Goal: Task Accomplishment & Management: Use online tool/utility

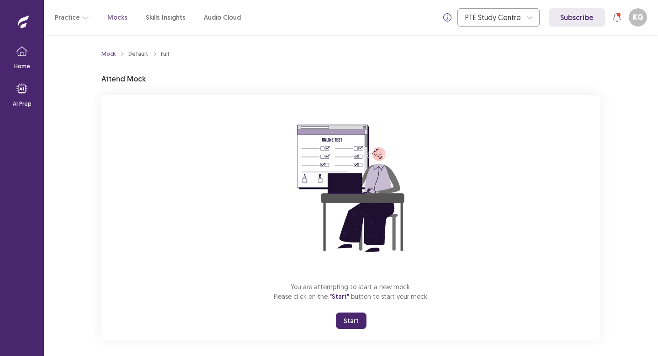
click at [358, 317] on button "Start" at bounding box center [351, 320] width 31 height 16
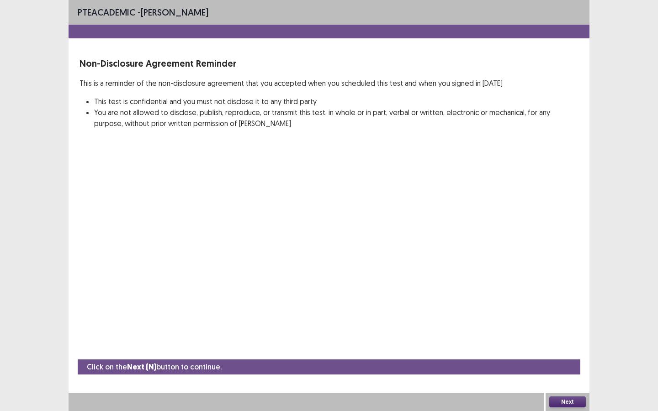
click at [558, 355] on button "Next" at bounding box center [567, 402] width 37 height 11
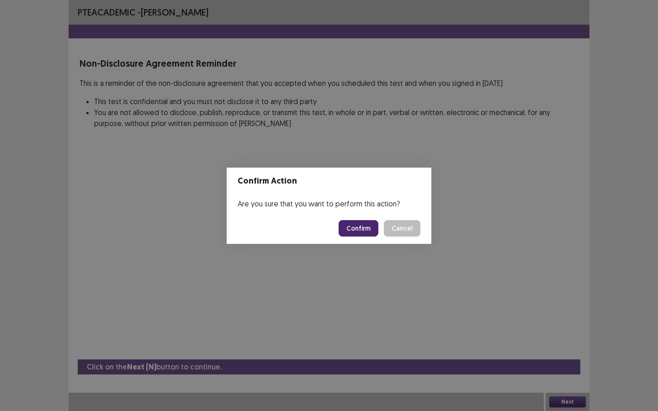
click at [362, 225] on button "Confirm" at bounding box center [359, 228] width 40 height 16
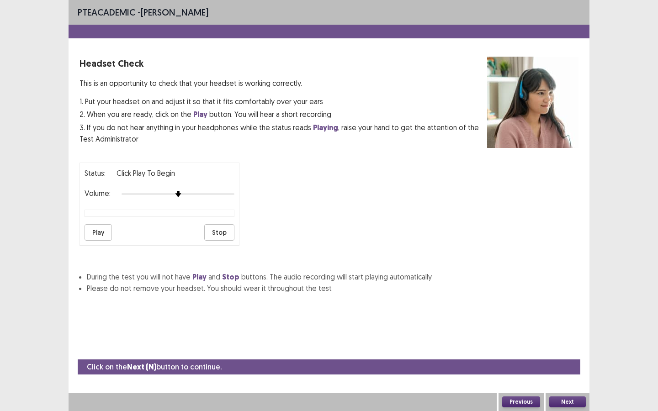
click at [102, 225] on button "Play" at bounding box center [98, 232] width 27 height 16
click at [100, 231] on button "Play" at bounding box center [98, 232] width 27 height 16
click at [574, 355] on button "Next" at bounding box center [567, 402] width 37 height 11
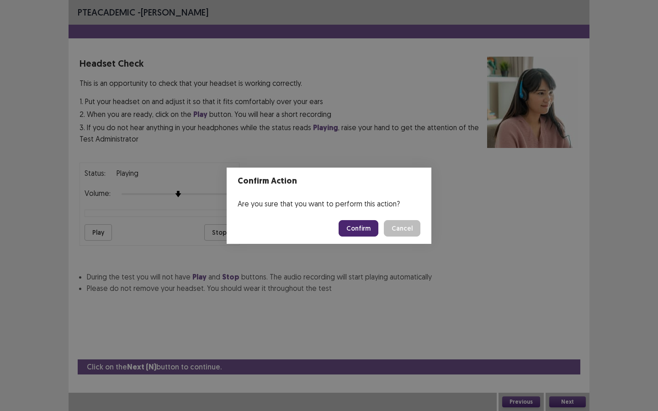
click at [367, 226] on button "Confirm" at bounding box center [359, 228] width 40 height 16
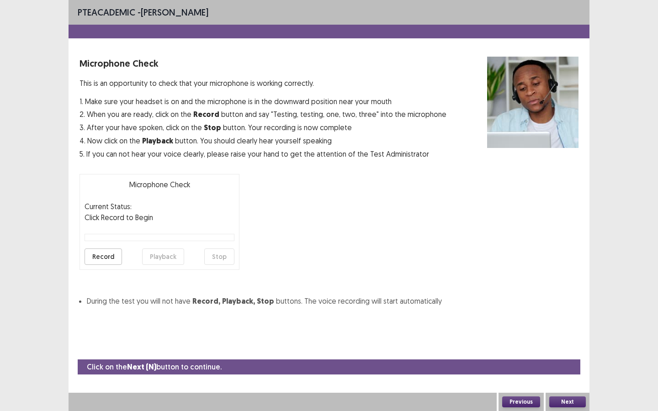
click at [103, 251] on button "Record" at bounding box center [103, 257] width 37 height 16
click at [217, 260] on button "Stop" at bounding box center [219, 257] width 30 height 16
click at [140, 253] on div "Record Playback Stop" at bounding box center [160, 257] width 150 height 16
click at [149, 253] on button "Playback" at bounding box center [163, 257] width 42 height 16
click at [160, 254] on button "Playback" at bounding box center [163, 257] width 42 height 16
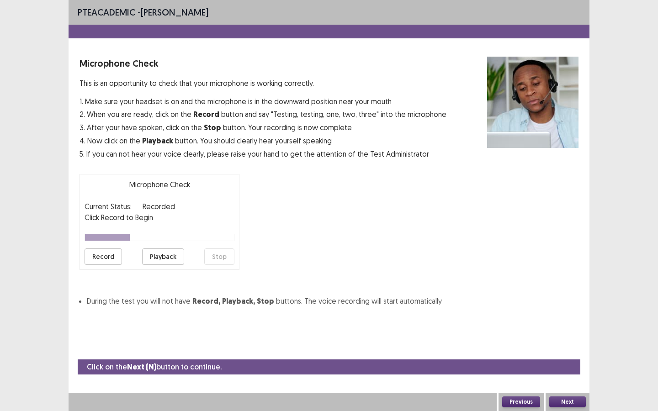
click at [167, 255] on button "Playback" at bounding box center [163, 257] width 42 height 16
click at [162, 254] on button "Playback" at bounding box center [163, 257] width 42 height 16
click at [101, 262] on button "Record" at bounding box center [103, 257] width 37 height 16
click at [216, 259] on button "Stop" at bounding box center [219, 257] width 30 height 16
click at [165, 250] on button "Playback" at bounding box center [163, 257] width 42 height 16
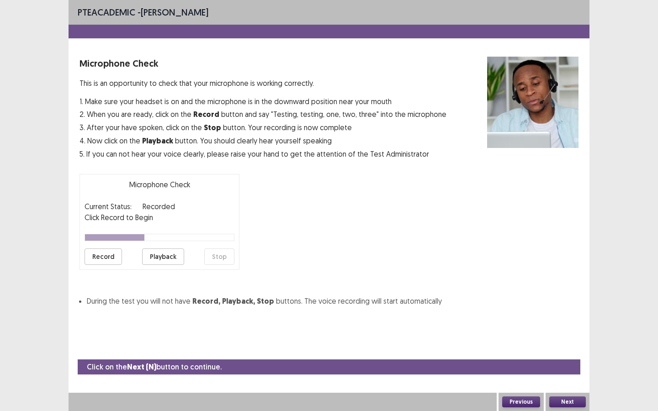
click at [165, 255] on button "Playback" at bounding box center [163, 257] width 42 height 16
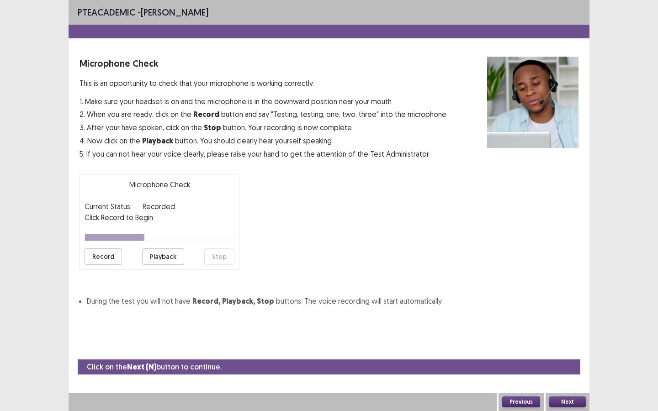
click at [165, 254] on button "Playback" at bounding box center [163, 257] width 42 height 16
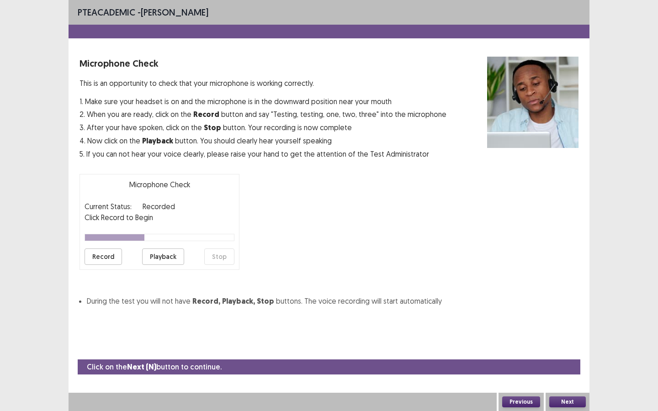
click at [165, 254] on button "Playback" at bounding box center [163, 257] width 42 height 16
click at [112, 255] on button "Record" at bounding box center [103, 257] width 37 height 16
click at [224, 255] on button "Stop" at bounding box center [219, 257] width 30 height 16
click at [169, 257] on button "Playback" at bounding box center [163, 257] width 42 height 16
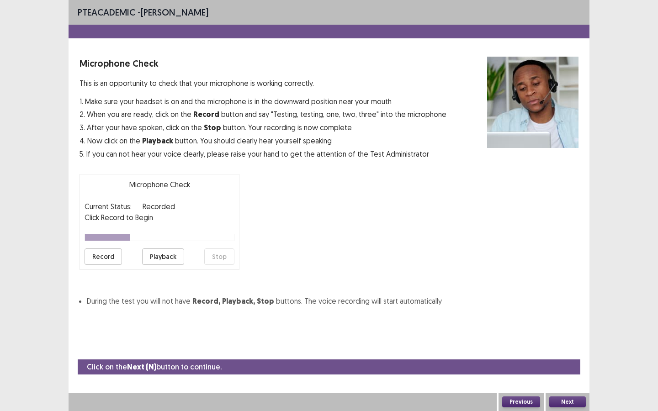
click at [109, 260] on button "Record" at bounding box center [103, 257] width 37 height 16
click at [222, 255] on button "Stop" at bounding box center [219, 257] width 30 height 16
click at [159, 258] on button "Playback" at bounding box center [163, 257] width 42 height 16
click at [108, 257] on button "Record" at bounding box center [103, 257] width 37 height 16
click at [222, 254] on button "Stop" at bounding box center [219, 257] width 30 height 16
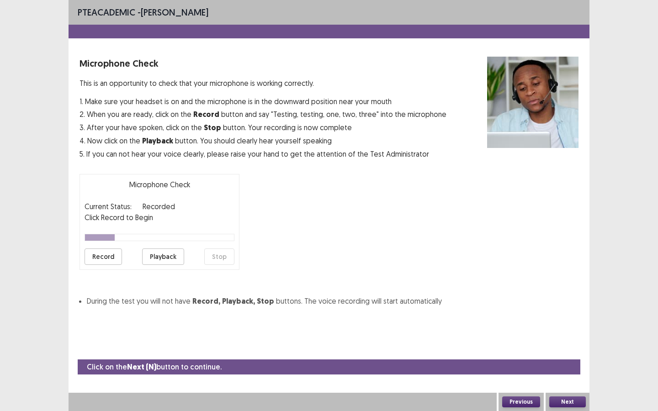
click at [166, 253] on button "Playback" at bounding box center [163, 257] width 42 height 16
click at [110, 258] on button "Record" at bounding box center [103, 257] width 37 height 16
click at [222, 257] on button "Stop" at bounding box center [219, 257] width 30 height 16
click at [157, 261] on button "Playback" at bounding box center [163, 257] width 42 height 16
click at [574, 355] on button "Next" at bounding box center [567, 402] width 37 height 11
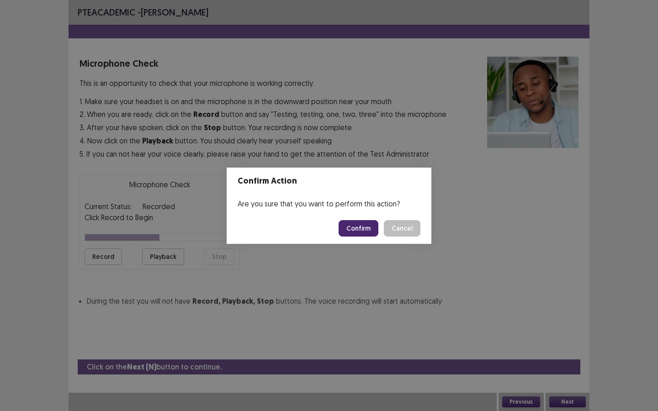
click at [360, 229] on button "Confirm" at bounding box center [359, 228] width 40 height 16
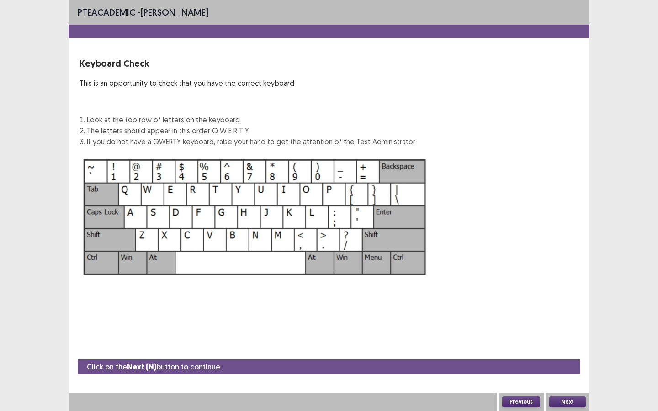
click at [575, 355] on button "Next" at bounding box center [567, 402] width 37 height 11
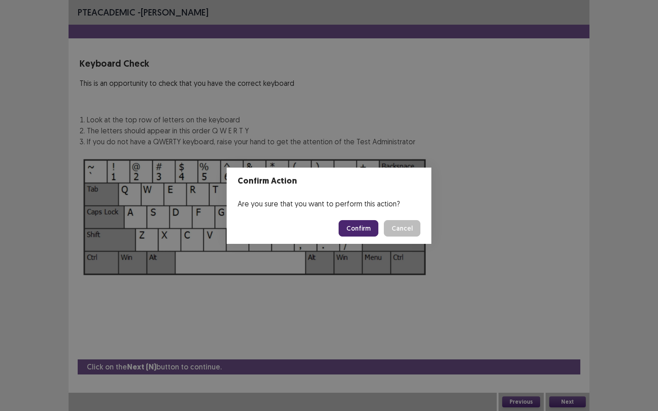
click at [357, 230] on button "Confirm" at bounding box center [359, 228] width 40 height 16
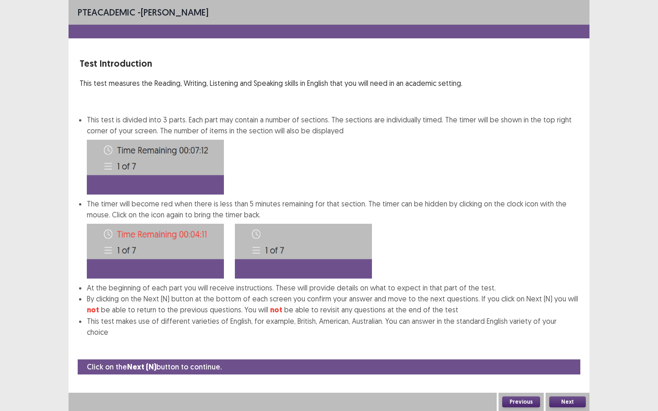
click at [570, 355] on button "Next" at bounding box center [567, 402] width 37 height 11
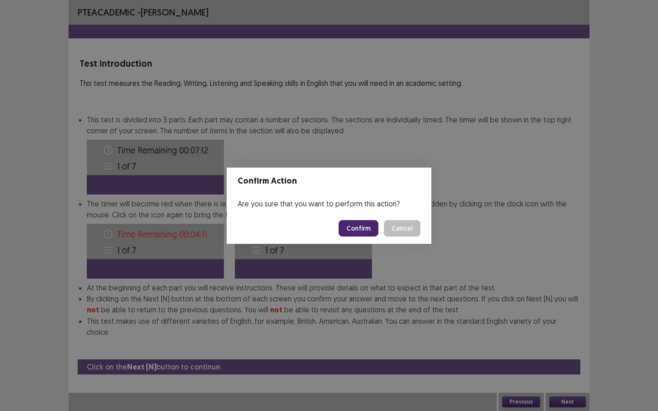
click at [357, 225] on button "Confirm" at bounding box center [359, 228] width 40 height 16
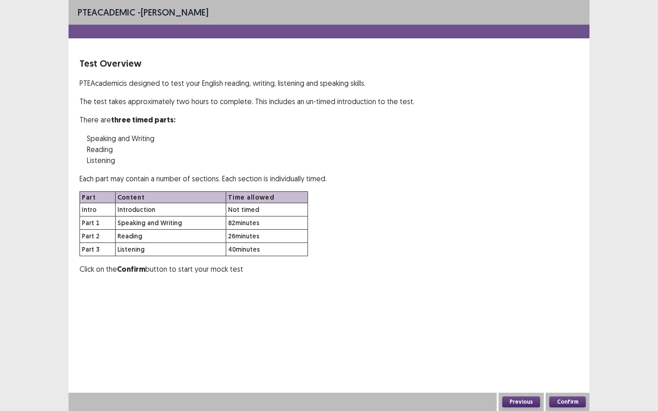
click at [570, 355] on button "Confirm" at bounding box center [567, 402] width 37 height 11
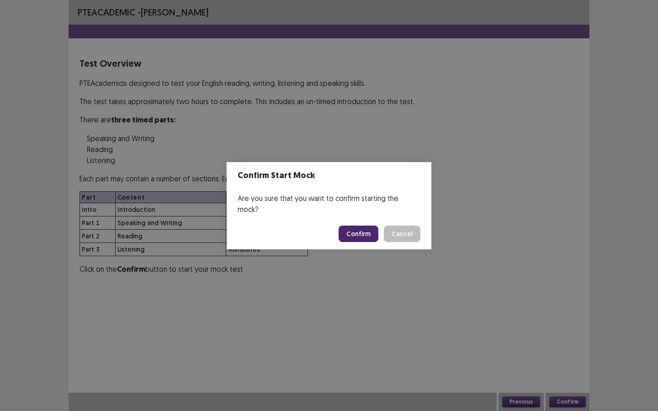
click at [358, 227] on button "Confirm" at bounding box center [359, 234] width 40 height 16
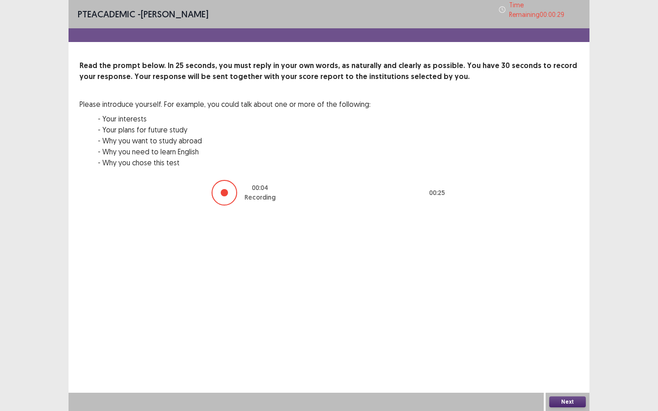
click at [564, 355] on button "Next" at bounding box center [567, 402] width 37 height 11
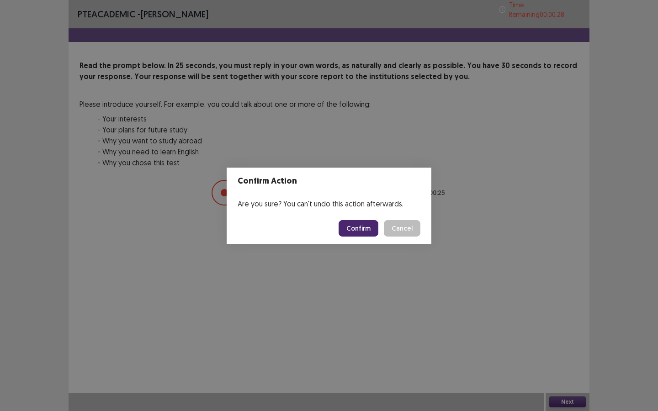
click at [362, 227] on button "Confirm" at bounding box center [359, 228] width 40 height 16
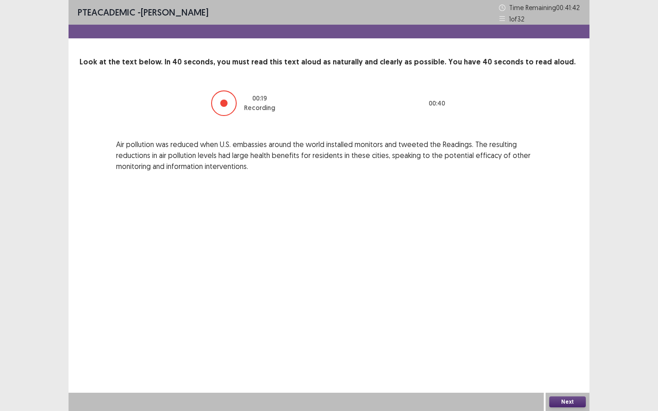
click at [569, 355] on button "Next" at bounding box center [567, 402] width 37 height 11
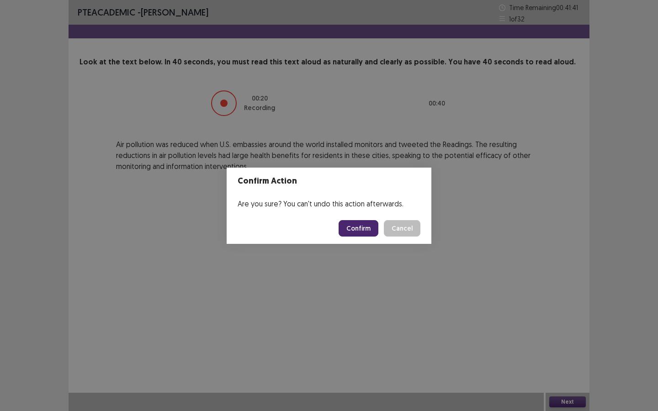
click at [357, 227] on button "Confirm" at bounding box center [359, 228] width 40 height 16
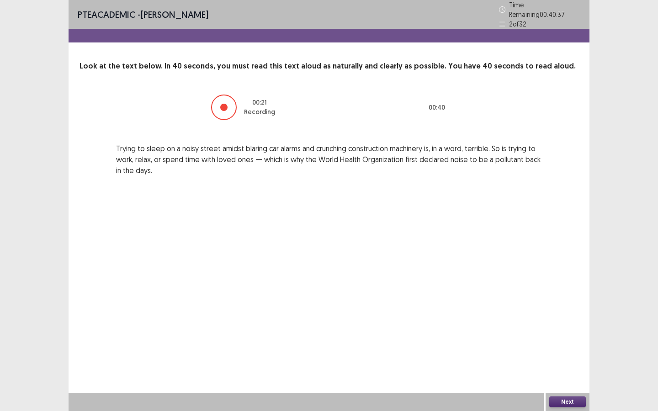
click at [577, 355] on button "Next" at bounding box center [567, 402] width 37 height 11
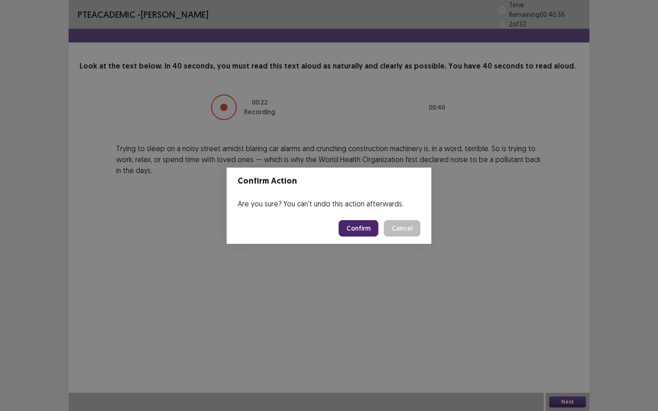
click at [365, 226] on button "Confirm" at bounding box center [359, 228] width 40 height 16
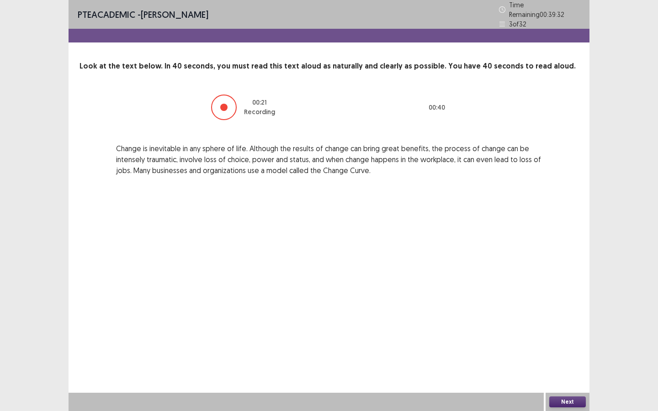
click at [571, 355] on button "Next" at bounding box center [567, 402] width 37 height 11
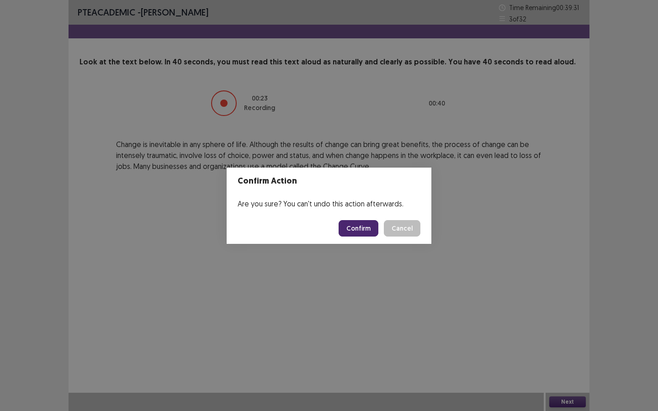
click at [366, 222] on button "Confirm" at bounding box center [359, 228] width 40 height 16
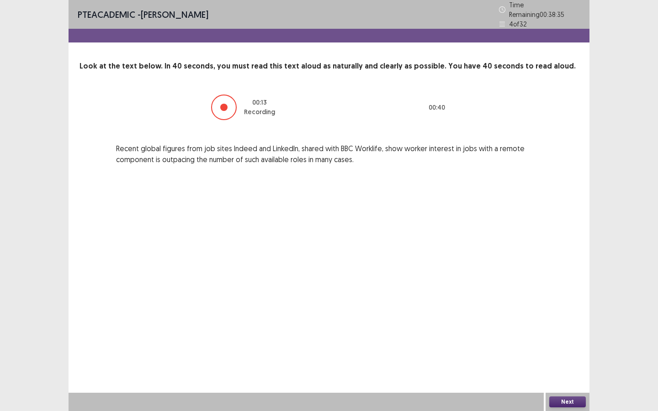
click at [569, 355] on button "Next" at bounding box center [567, 402] width 37 height 11
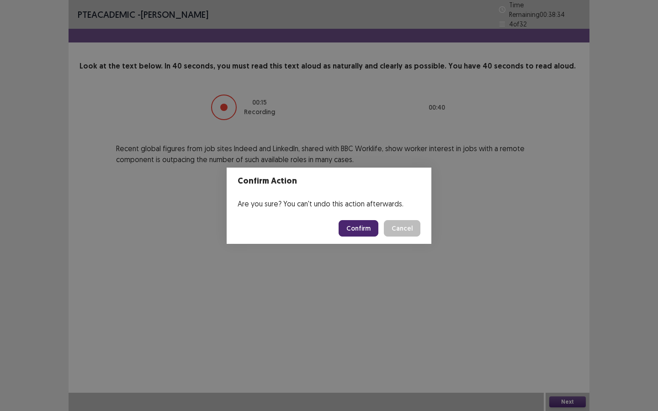
click at [372, 227] on button "Confirm" at bounding box center [359, 228] width 40 height 16
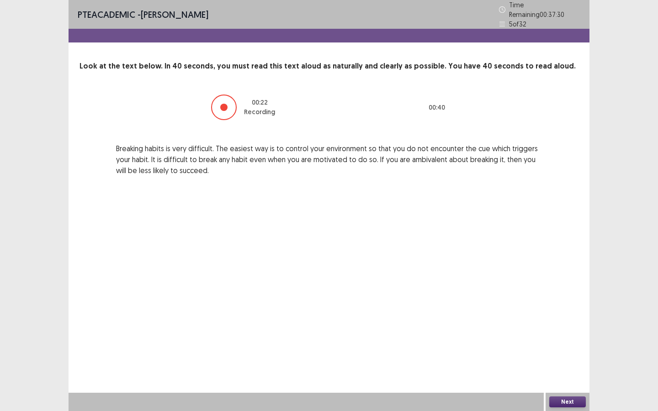
click at [565, 355] on button "Next" at bounding box center [567, 402] width 37 height 11
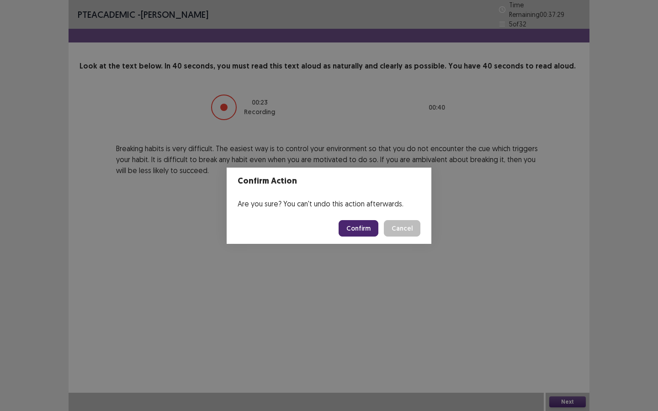
click at [357, 225] on button "Confirm" at bounding box center [359, 228] width 40 height 16
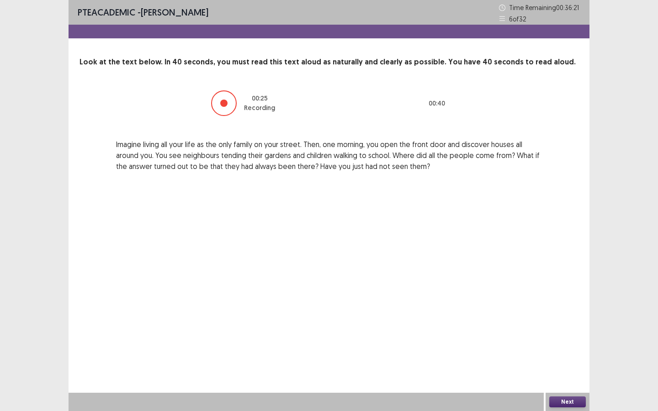
click at [573, 355] on button "Next" at bounding box center [567, 402] width 37 height 11
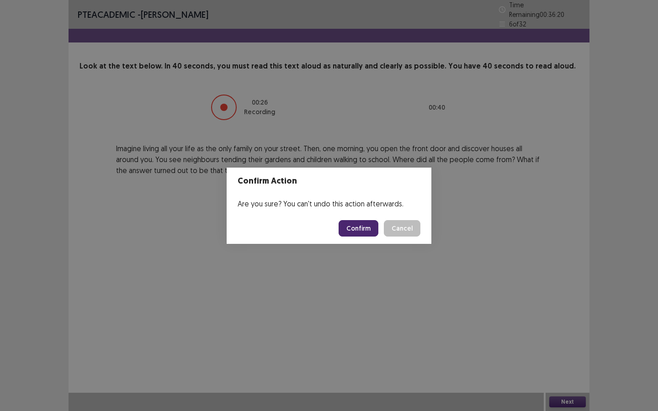
click at [363, 230] on button "Confirm" at bounding box center [359, 228] width 40 height 16
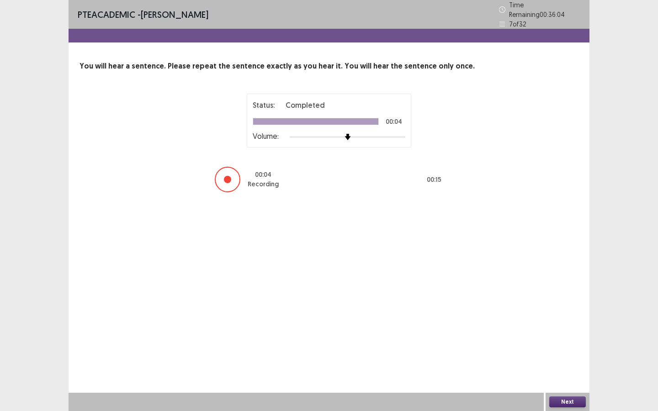
click at [567, 355] on button "Next" at bounding box center [567, 402] width 37 height 11
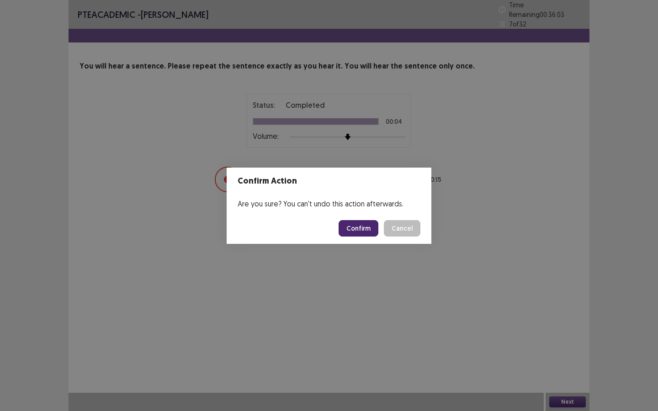
click at [367, 232] on button "Confirm" at bounding box center [359, 228] width 40 height 16
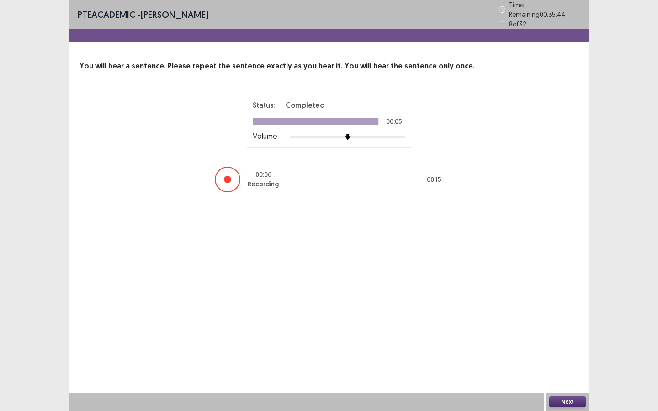
click at [566, 355] on button "Next" at bounding box center [567, 402] width 37 height 11
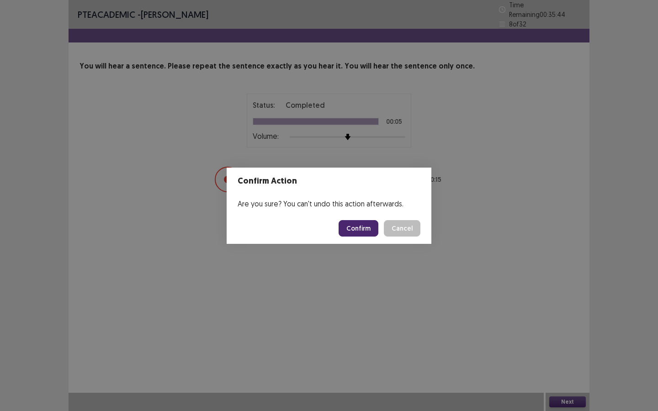
click at [361, 231] on button "Confirm" at bounding box center [359, 228] width 40 height 16
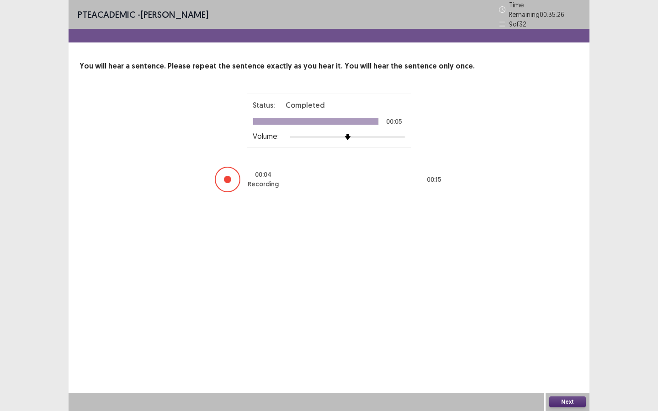
click at [566, 355] on button "Next" at bounding box center [567, 402] width 37 height 11
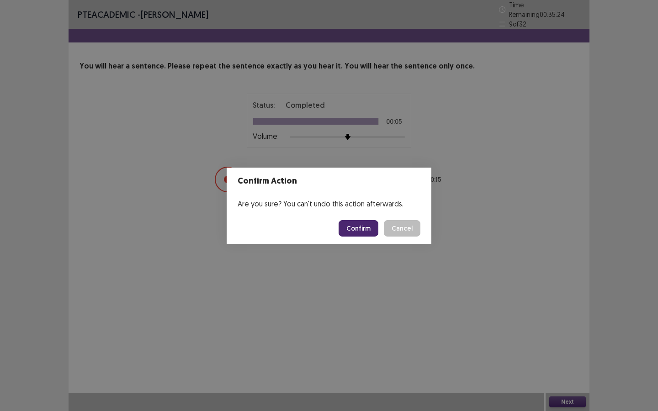
click at [367, 230] on button "Confirm" at bounding box center [359, 228] width 40 height 16
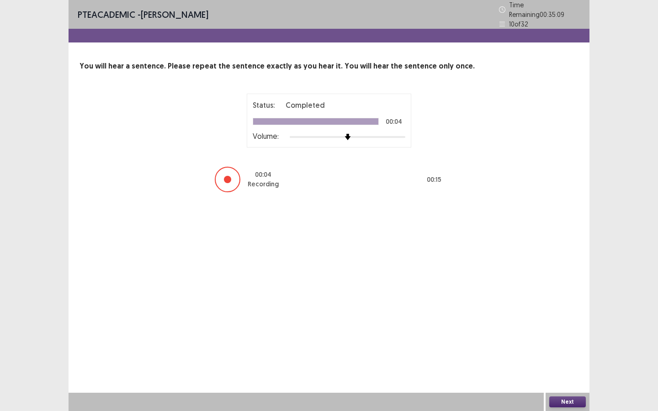
click at [570, 355] on button "Next" at bounding box center [567, 402] width 37 height 11
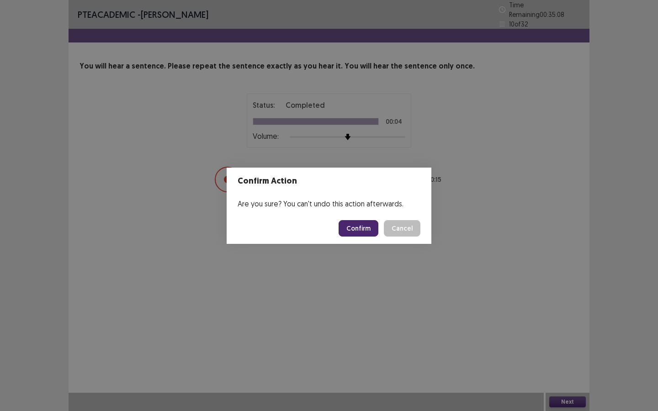
click at [355, 227] on button "Confirm" at bounding box center [359, 228] width 40 height 16
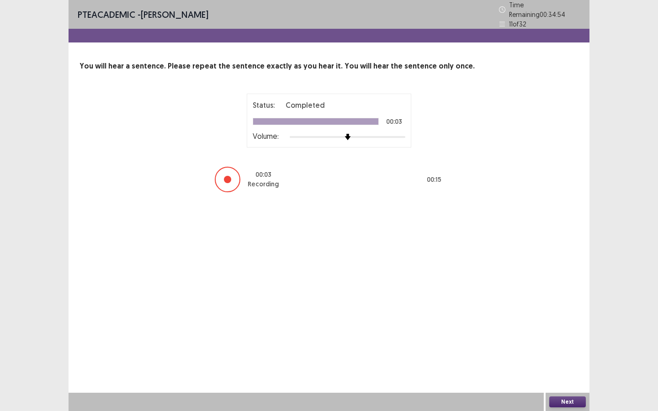
click at [569, 355] on button "Next" at bounding box center [567, 402] width 37 height 11
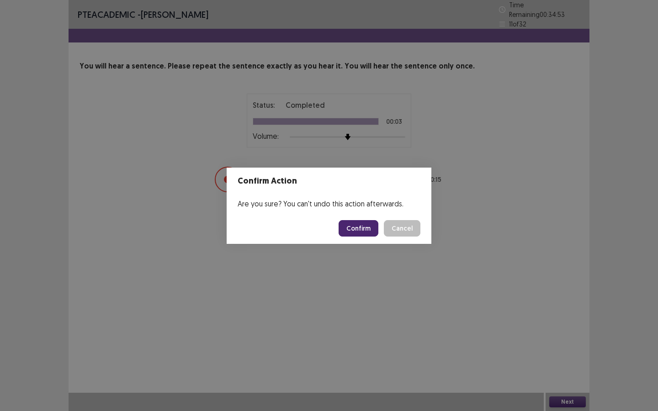
click at [367, 229] on button "Confirm" at bounding box center [359, 228] width 40 height 16
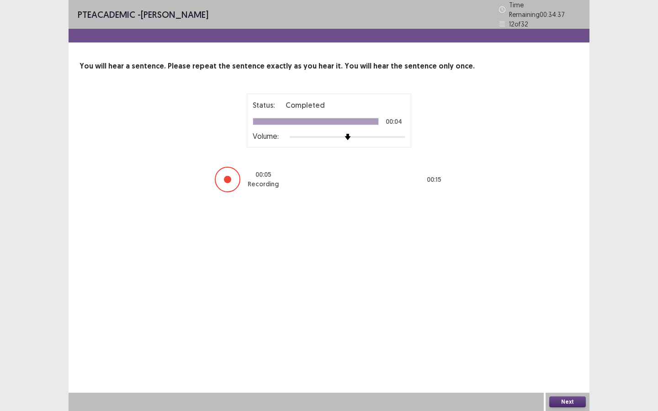
click at [570, 355] on button "Next" at bounding box center [567, 402] width 37 height 11
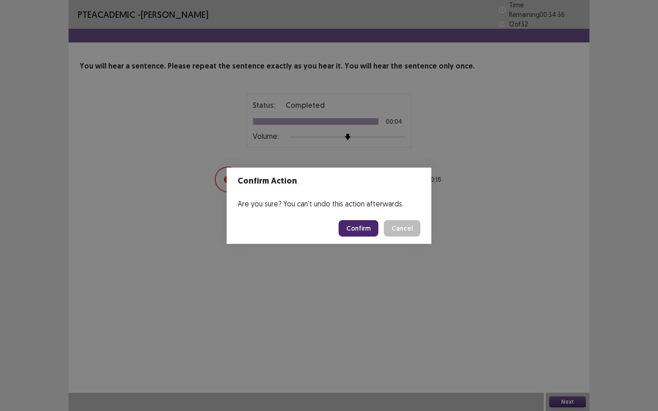
click at [361, 235] on button "Confirm" at bounding box center [359, 228] width 40 height 16
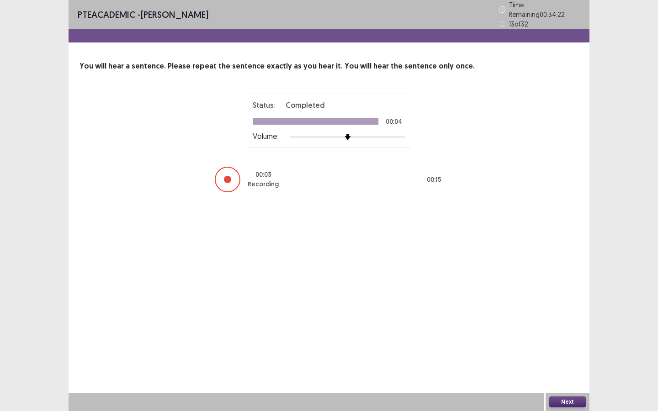
click at [564, 355] on button "Next" at bounding box center [567, 402] width 37 height 11
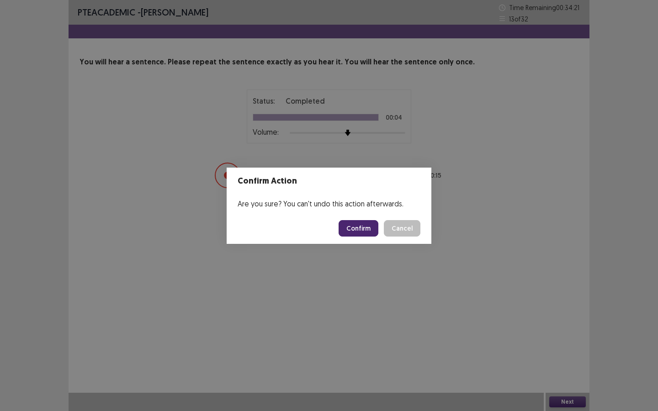
click at [359, 229] on button "Confirm" at bounding box center [359, 228] width 40 height 16
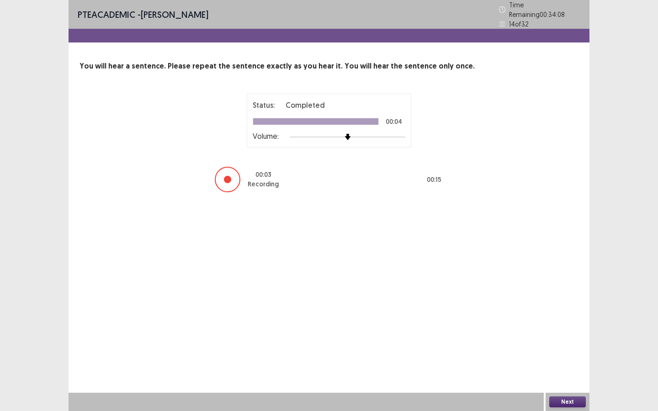
click at [569, 355] on button "Next" at bounding box center [567, 402] width 37 height 11
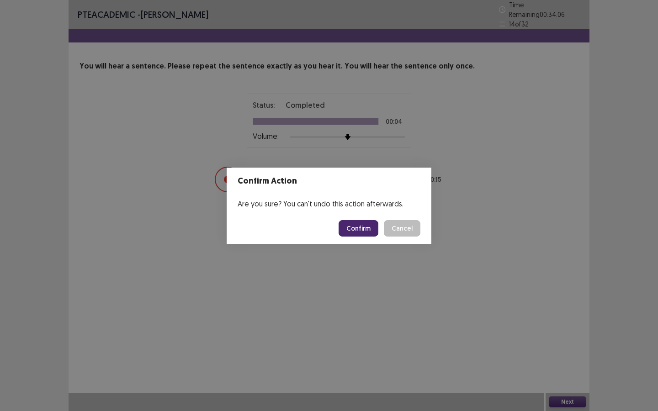
click at [362, 234] on button "Confirm" at bounding box center [359, 228] width 40 height 16
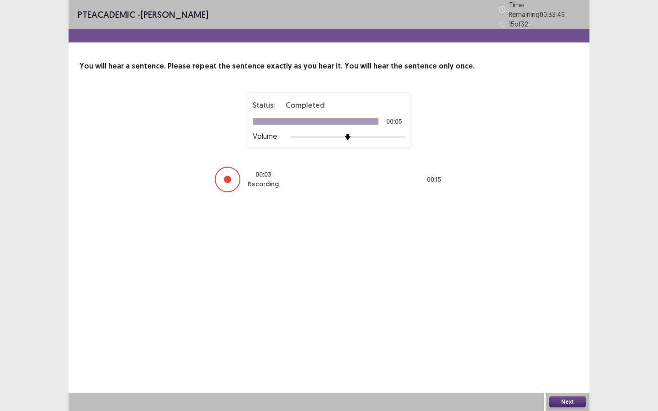
click at [564, 355] on button "Next" at bounding box center [567, 402] width 37 height 11
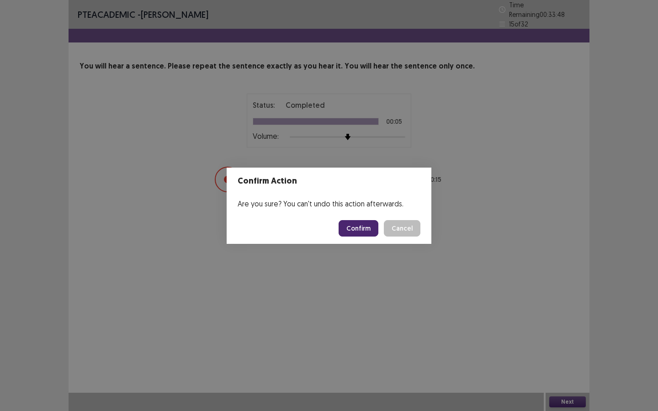
click at [355, 226] on button "Confirm" at bounding box center [359, 228] width 40 height 16
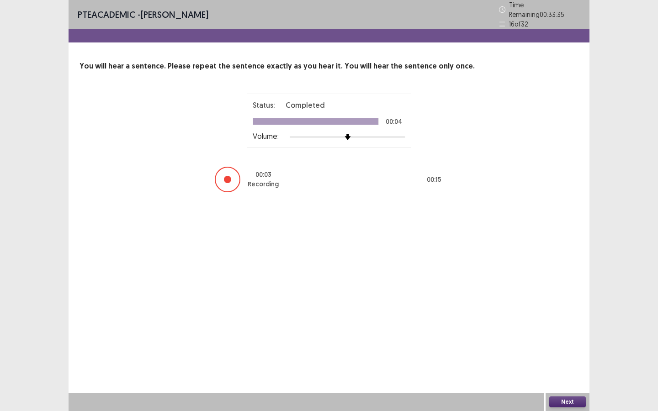
click at [570, 355] on button "Next" at bounding box center [567, 402] width 37 height 11
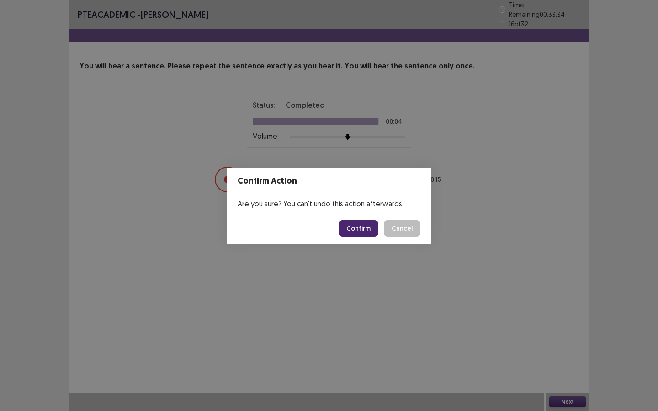
click at [367, 226] on button "Confirm" at bounding box center [359, 228] width 40 height 16
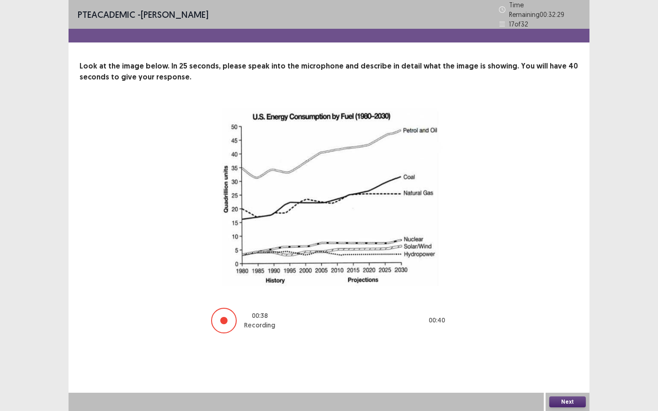
click at [565, 355] on button "Next" at bounding box center [567, 402] width 37 height 11
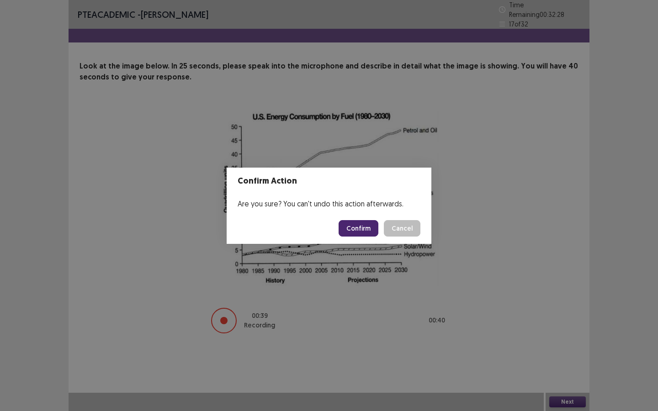
click at [353, 231] on button "Confirm" at bounding box center [359, 228] width 40 height 16
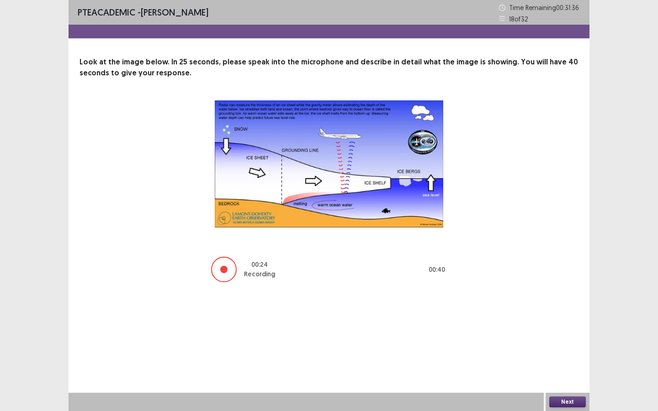
click at [568, 355] on button "Next" at bounding box center [567, 402] width 37 height 11
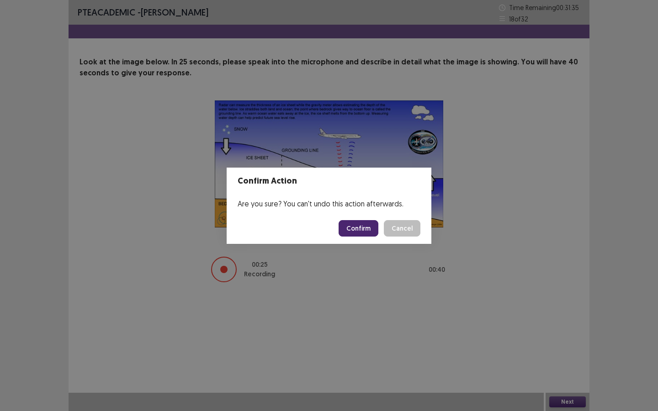
click at [371, 229] on button "Confirm" at bounding box center [359, 228] width 40 height 16
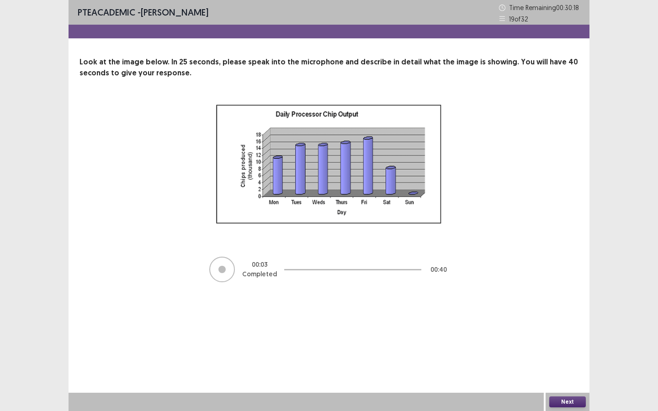
click at [228, 269] on div at bounding box center [222, 270] width 26 height 26
click at [355, 291] on div "PTE academic - kumar gurung Time Remaining 00 : 30 : 17 19 of 32 Look at the im…" at bounding box center [329, 151] width 521 height 302
click at [569, 355] on button "Next" at bounding box center [567, 402] width 37 height 11
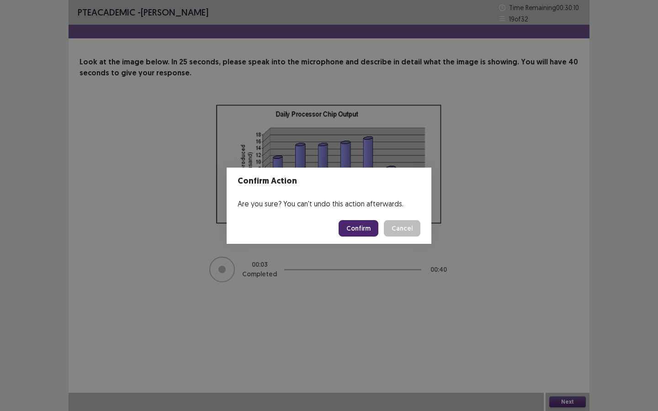
click at [363, 226] on button "Confirm" at bounding box center [359, 228] width 40 height 16
